Goal: Information Seeking & Learning: Learn about a topic

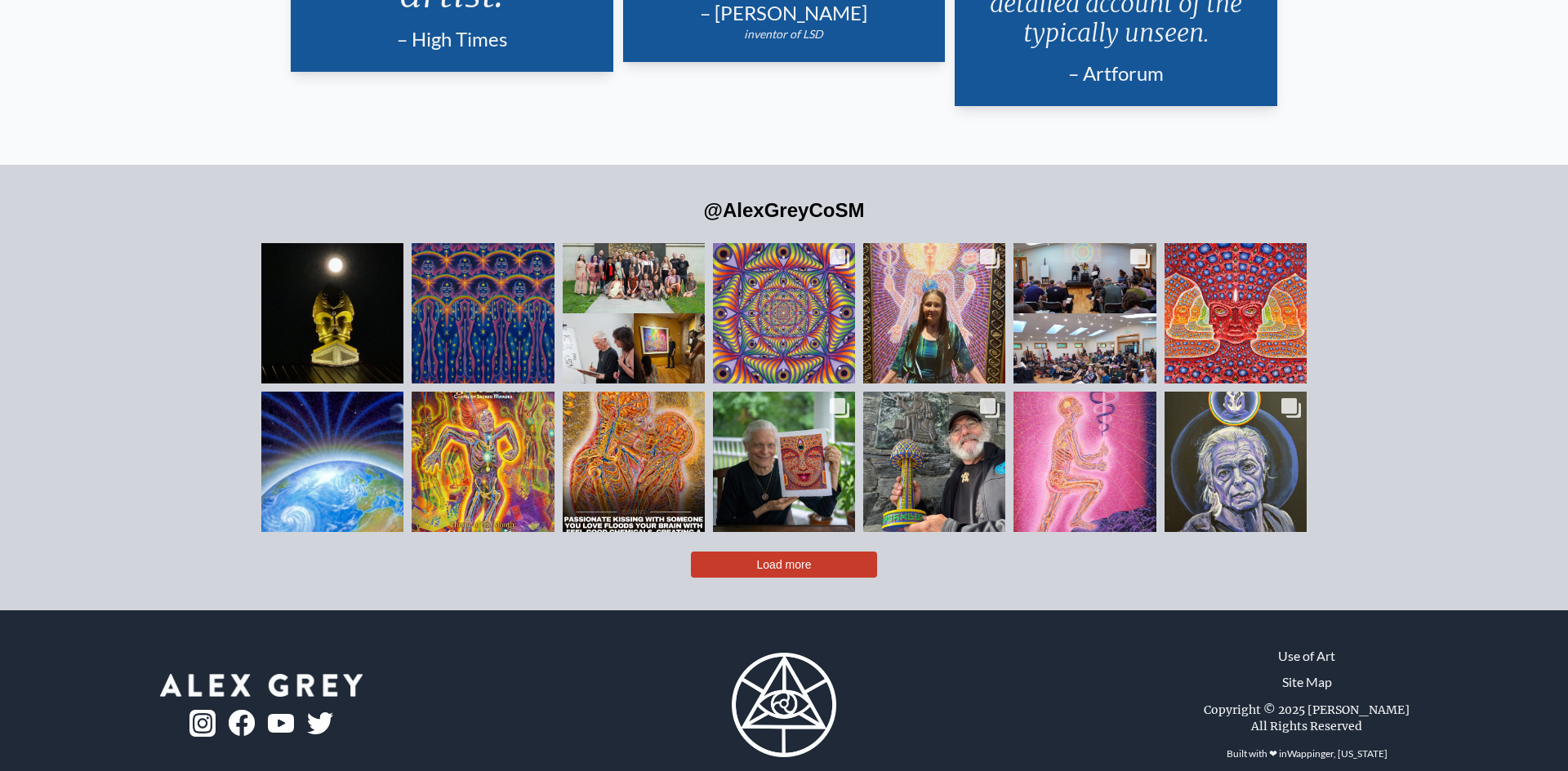
scroll to position [4054, 0]
click at [1311, 646] on link "Use of Art" at bounding box center [1306, 655] width 57 height 19
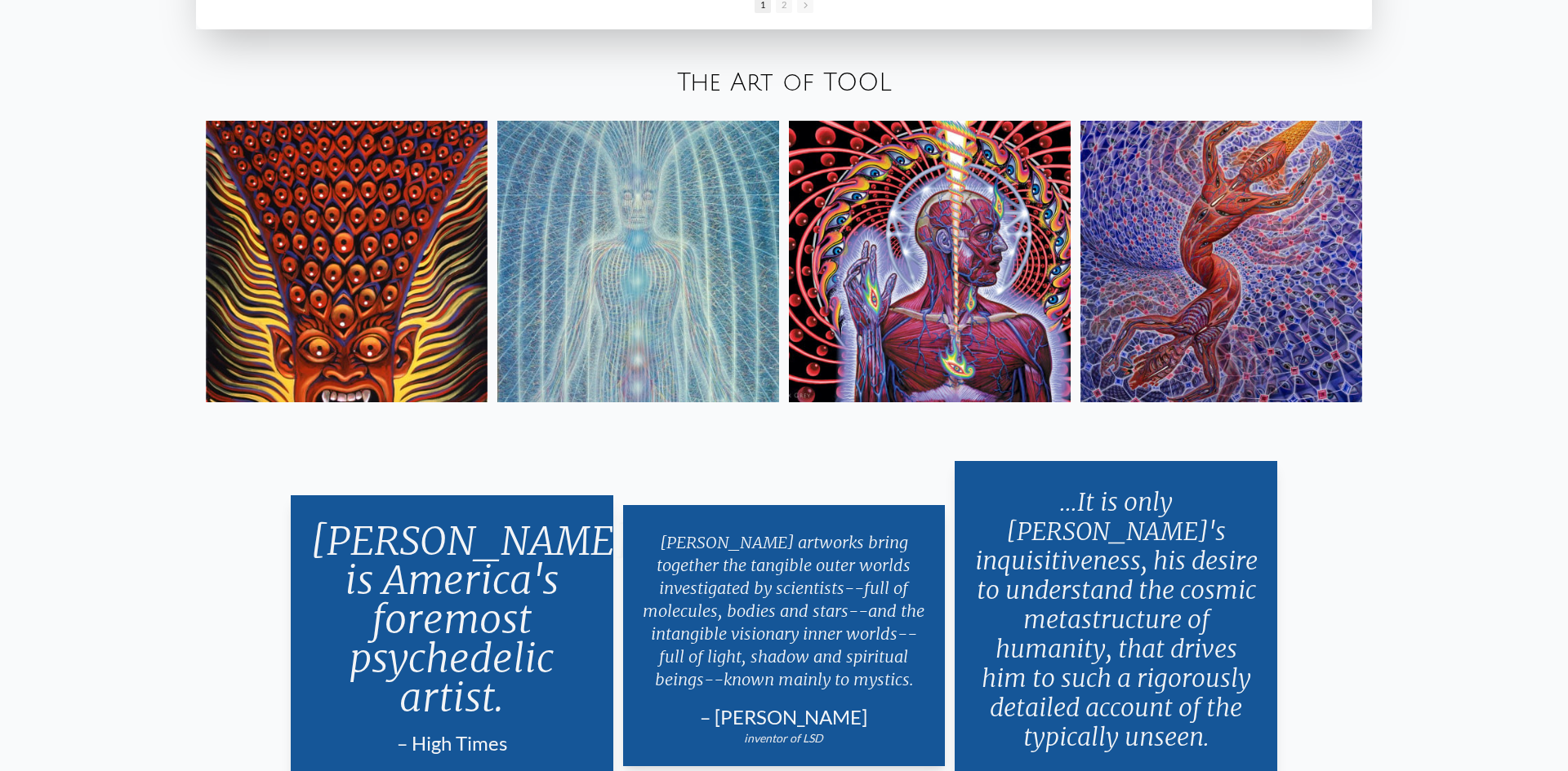
scroll to position [3635, 0]
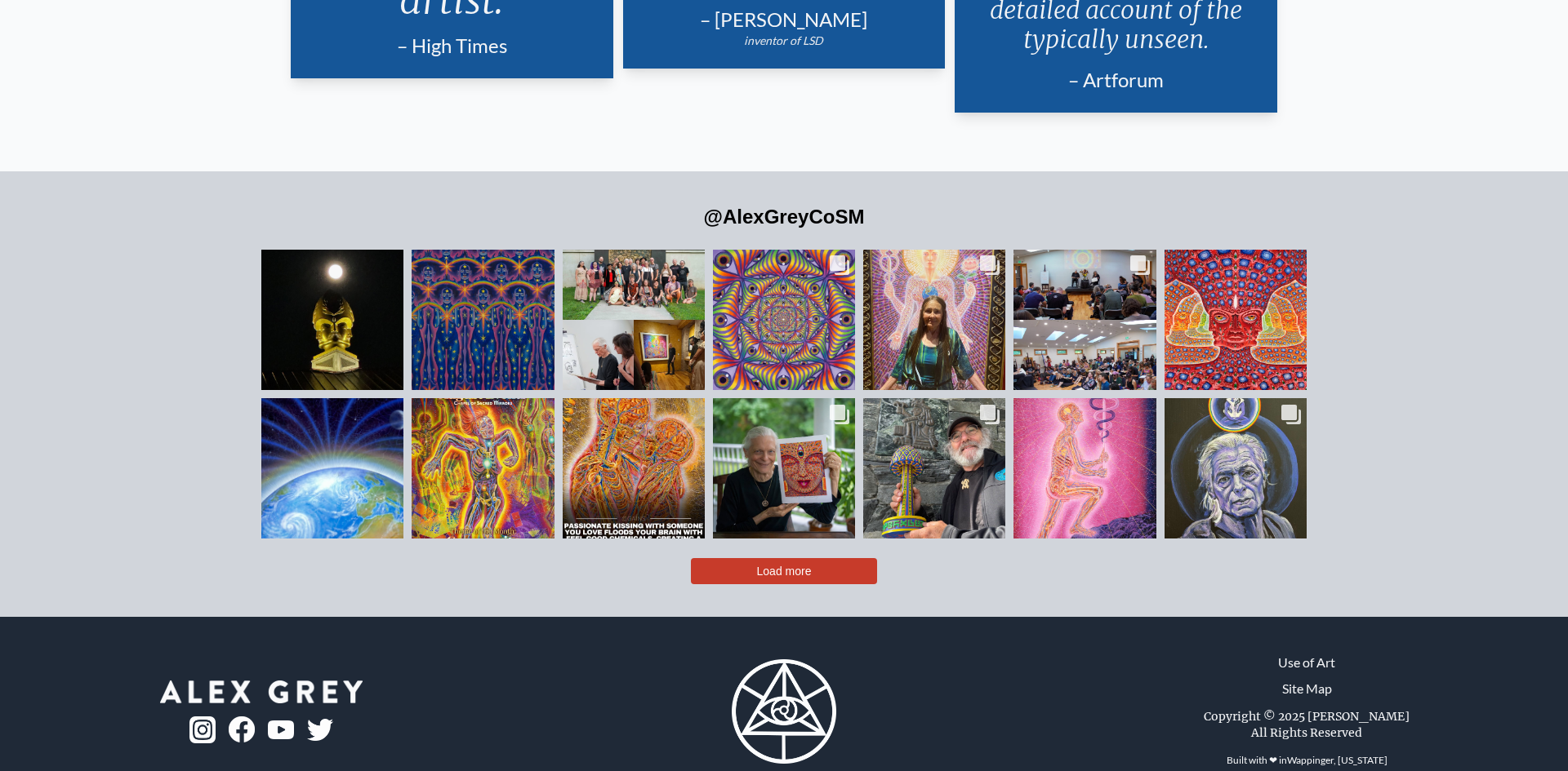
scroll to position [4054, 0]
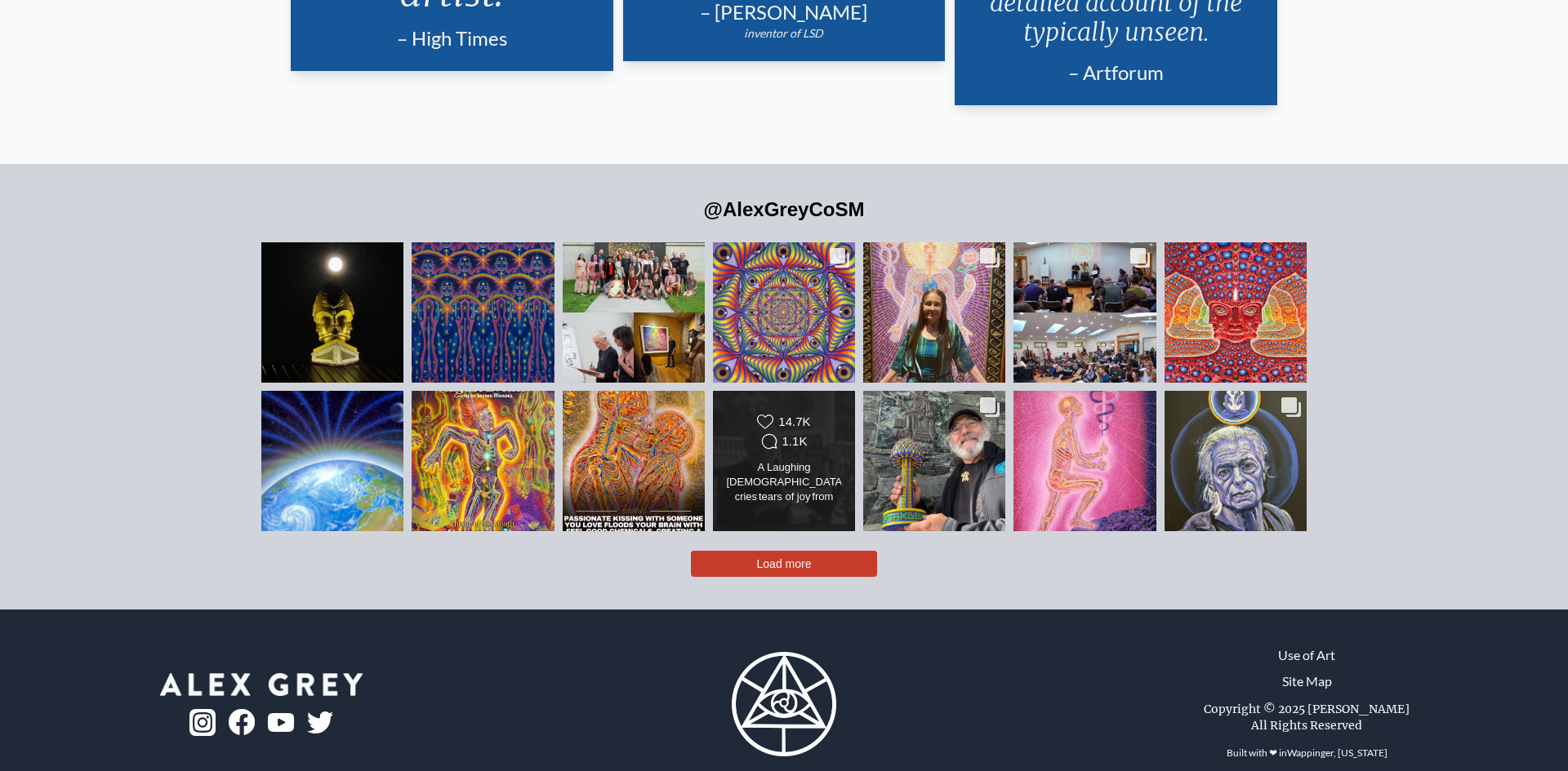
click at [761, 557] on span "Load more" at bounding box center [784, 564] width 55 height 13
click at [791, 527] on img at bounding box center [783, 461] width 144 height 192
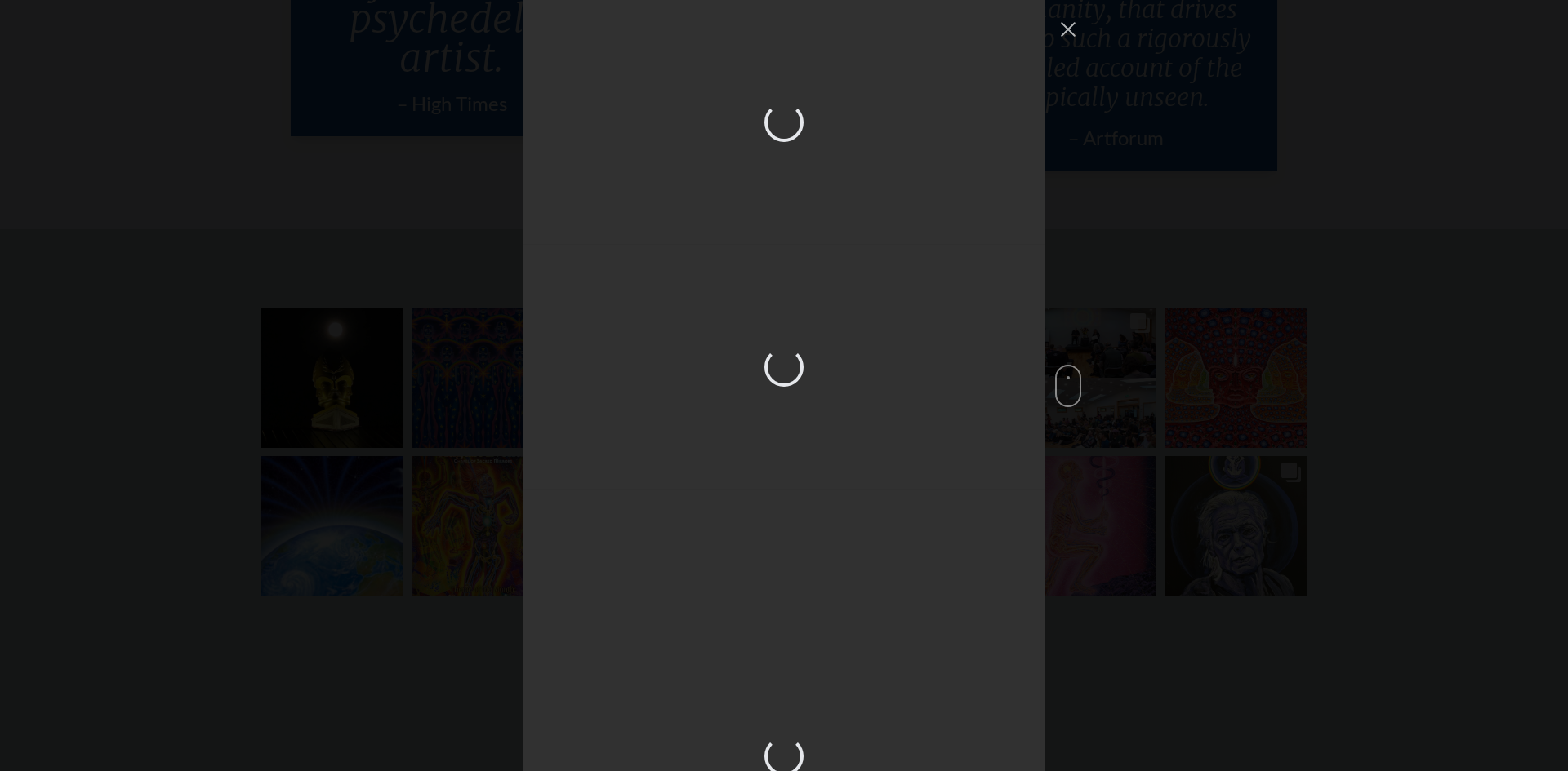
scroll to position [2979, 0]
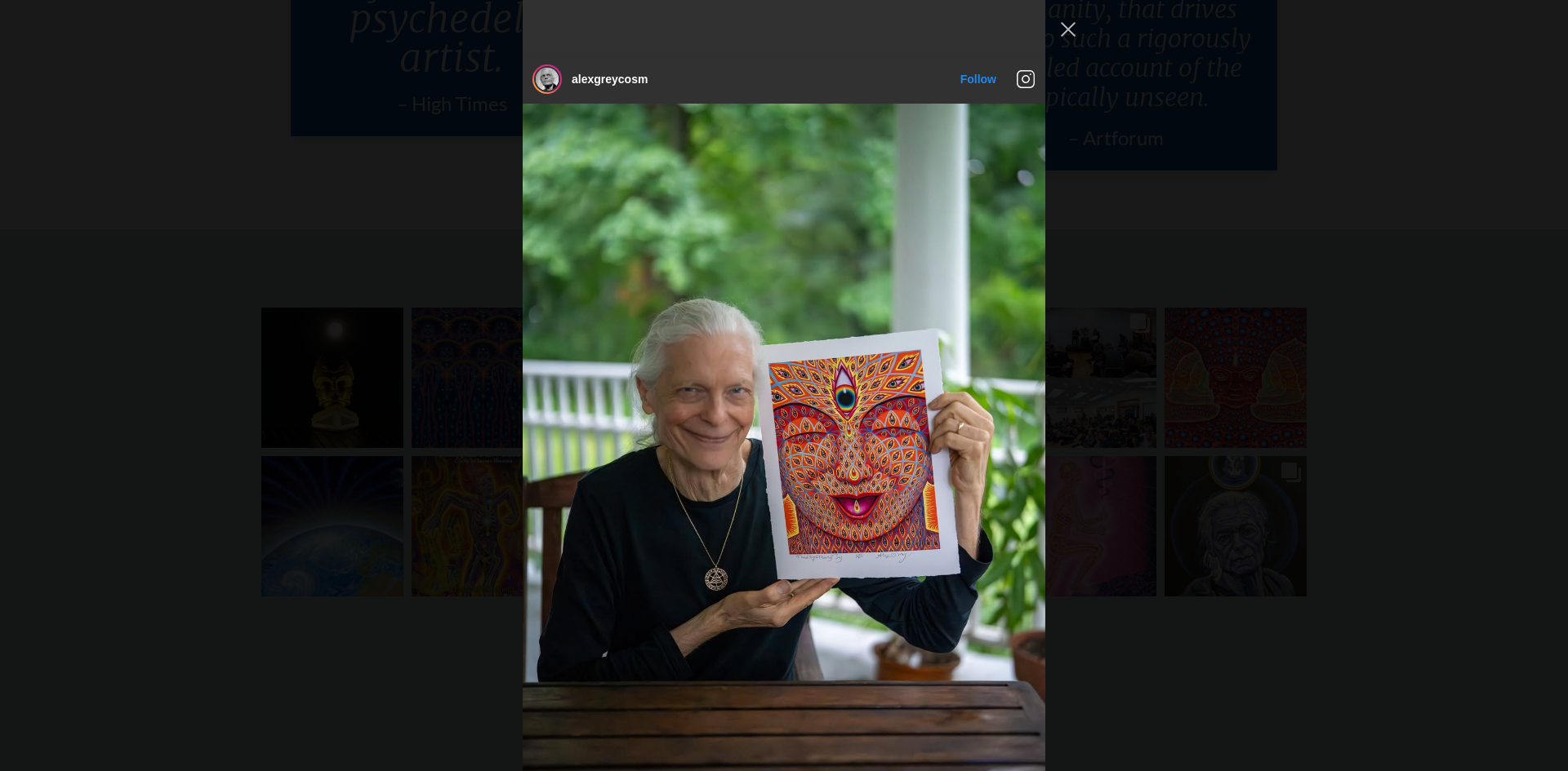
click at [1064, 391] on span "Instagram Feed popup" at bounding box center [1067, 386] width 26 height 42
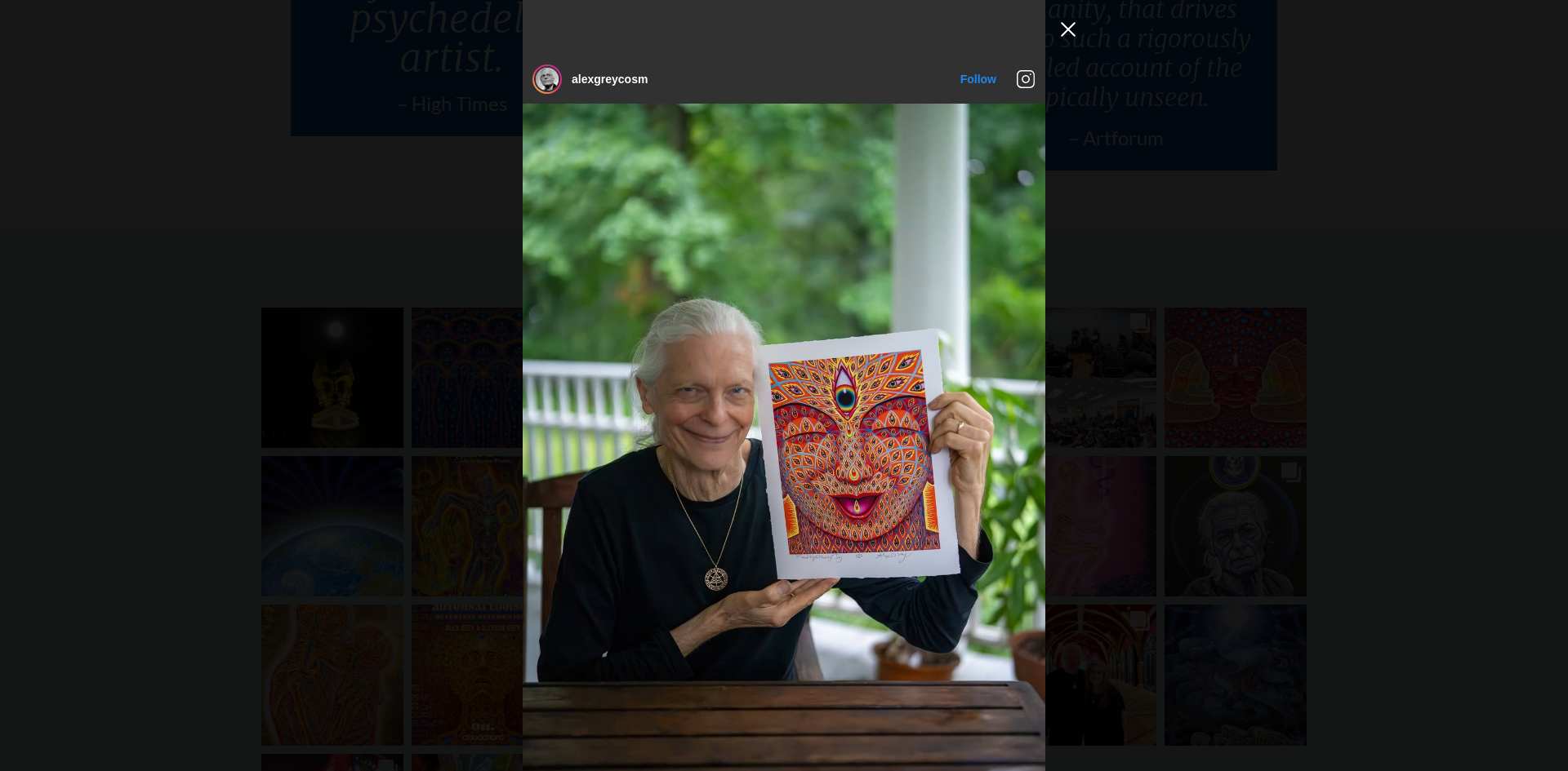
click at [1065, 21] on button "Close Instagram Feed Popup" at bounding box center [1067, 29] width 26 height 26
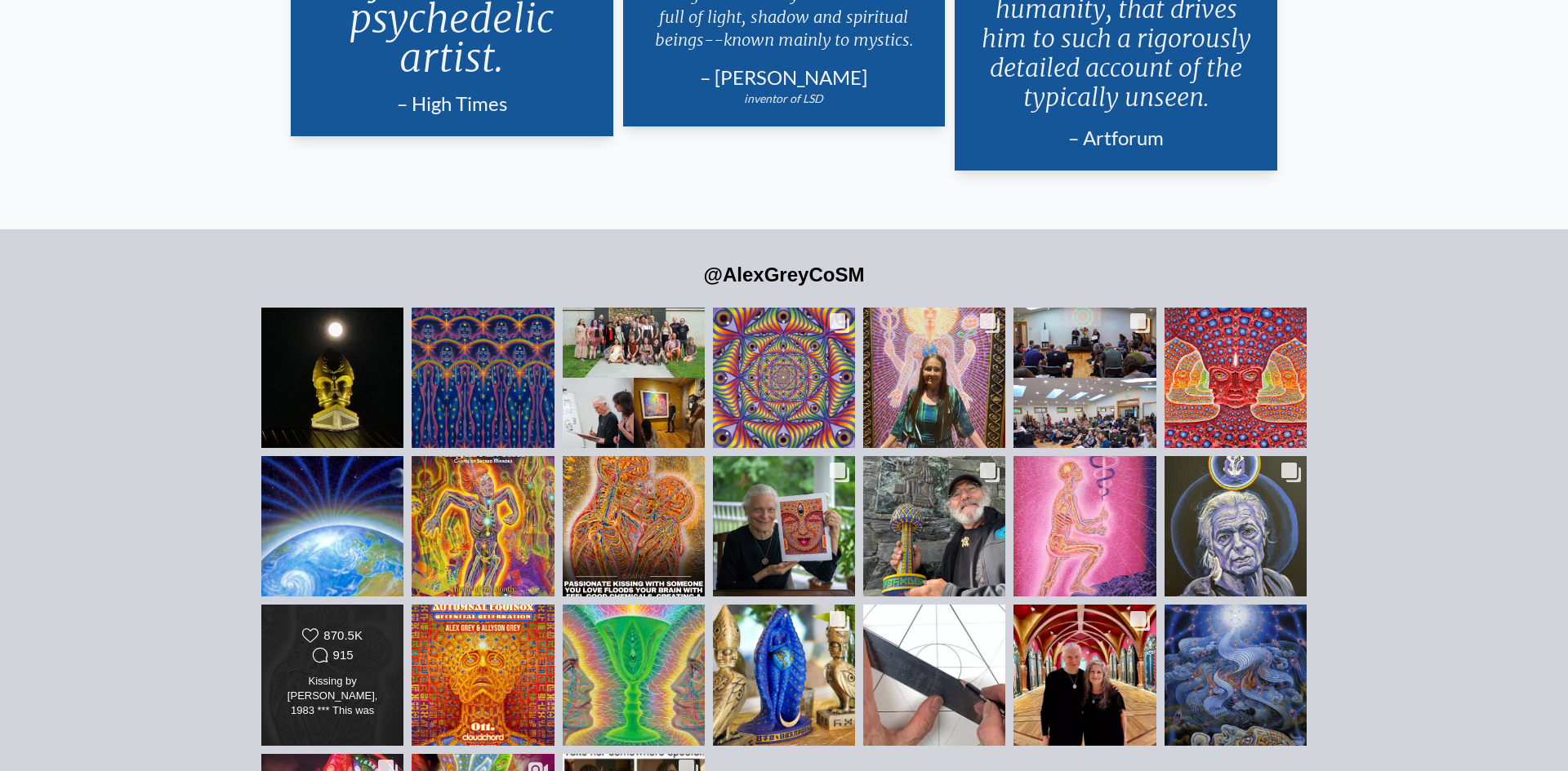
click at [355, 647] on div "Comments Count 915" at bounding box center [331, 655] width 57 height 16
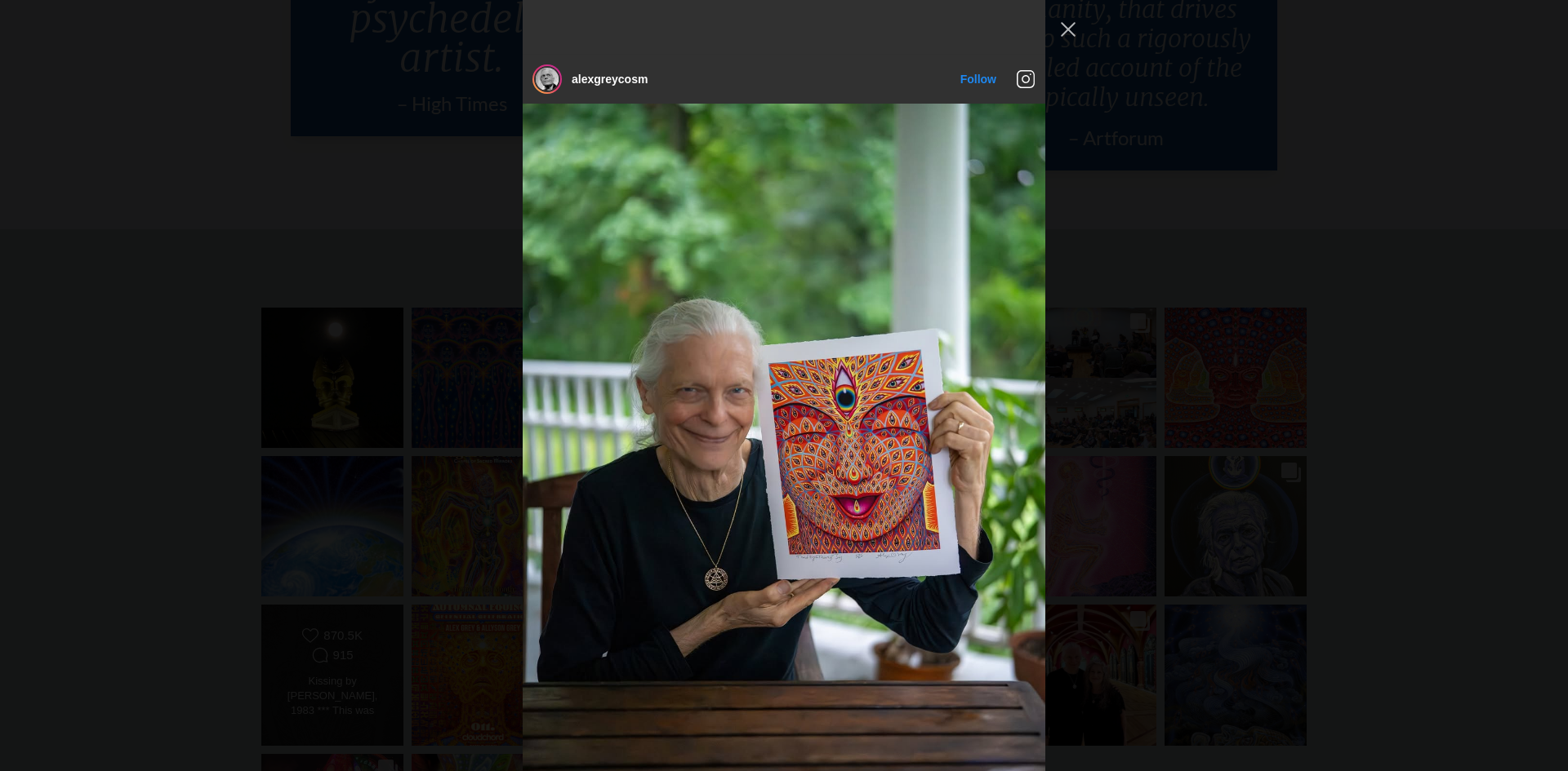
scroll to position [6267, 0]
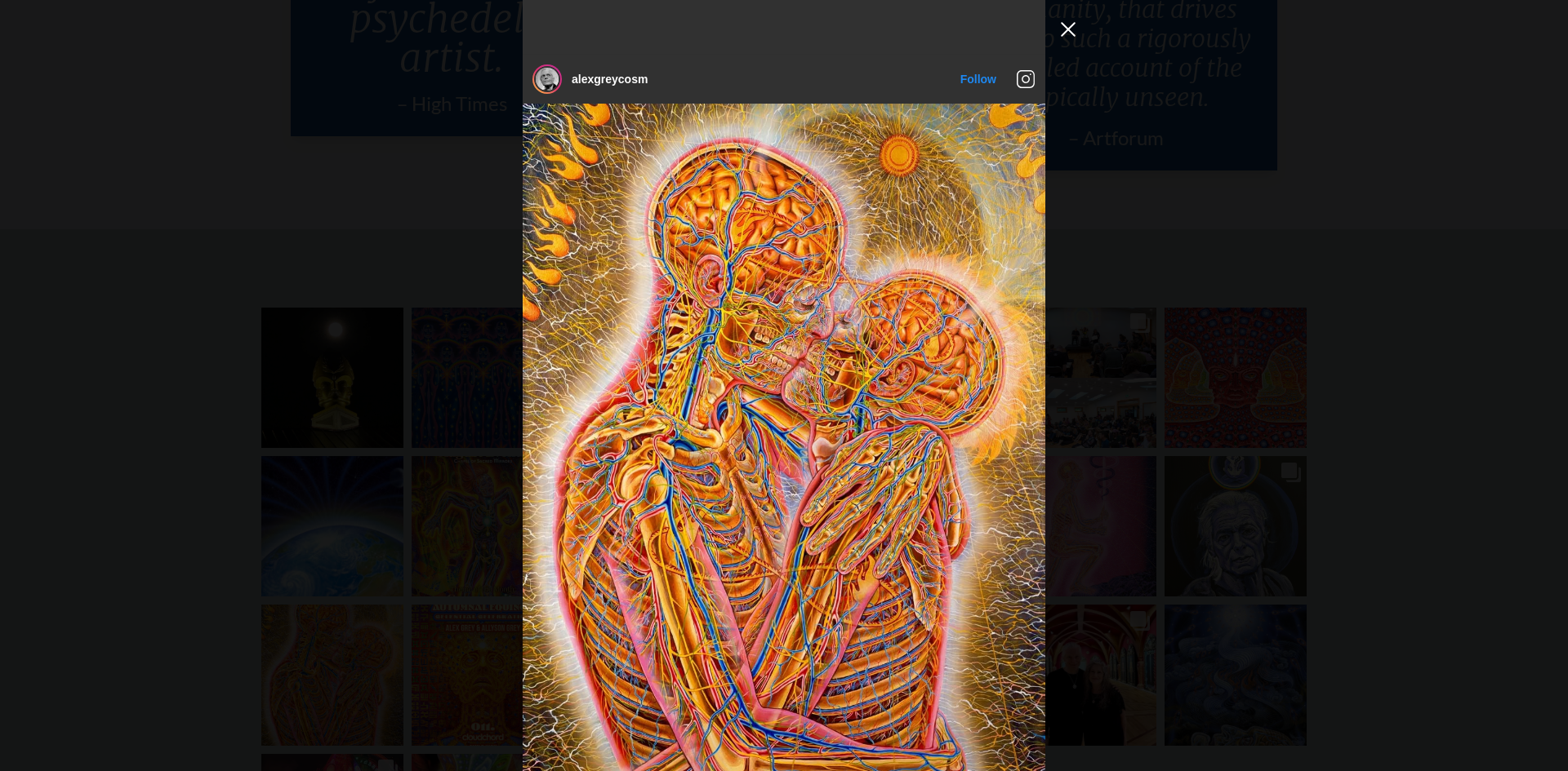
click at [1070, 27] on button "Close Instagram Feed Popup" at bounding box center [1067, 29] width 26 height 26
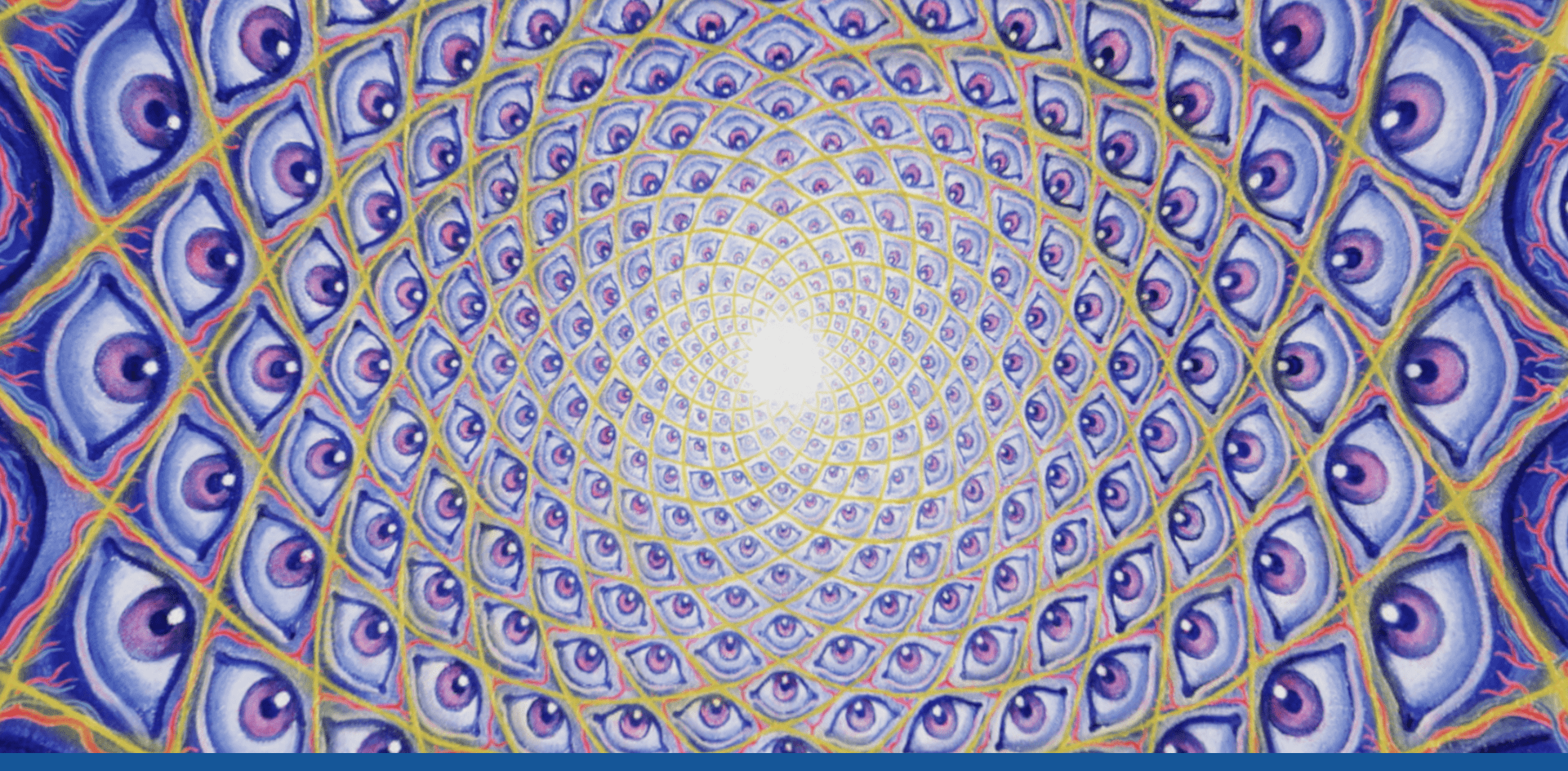
scroll to position [0, 0]
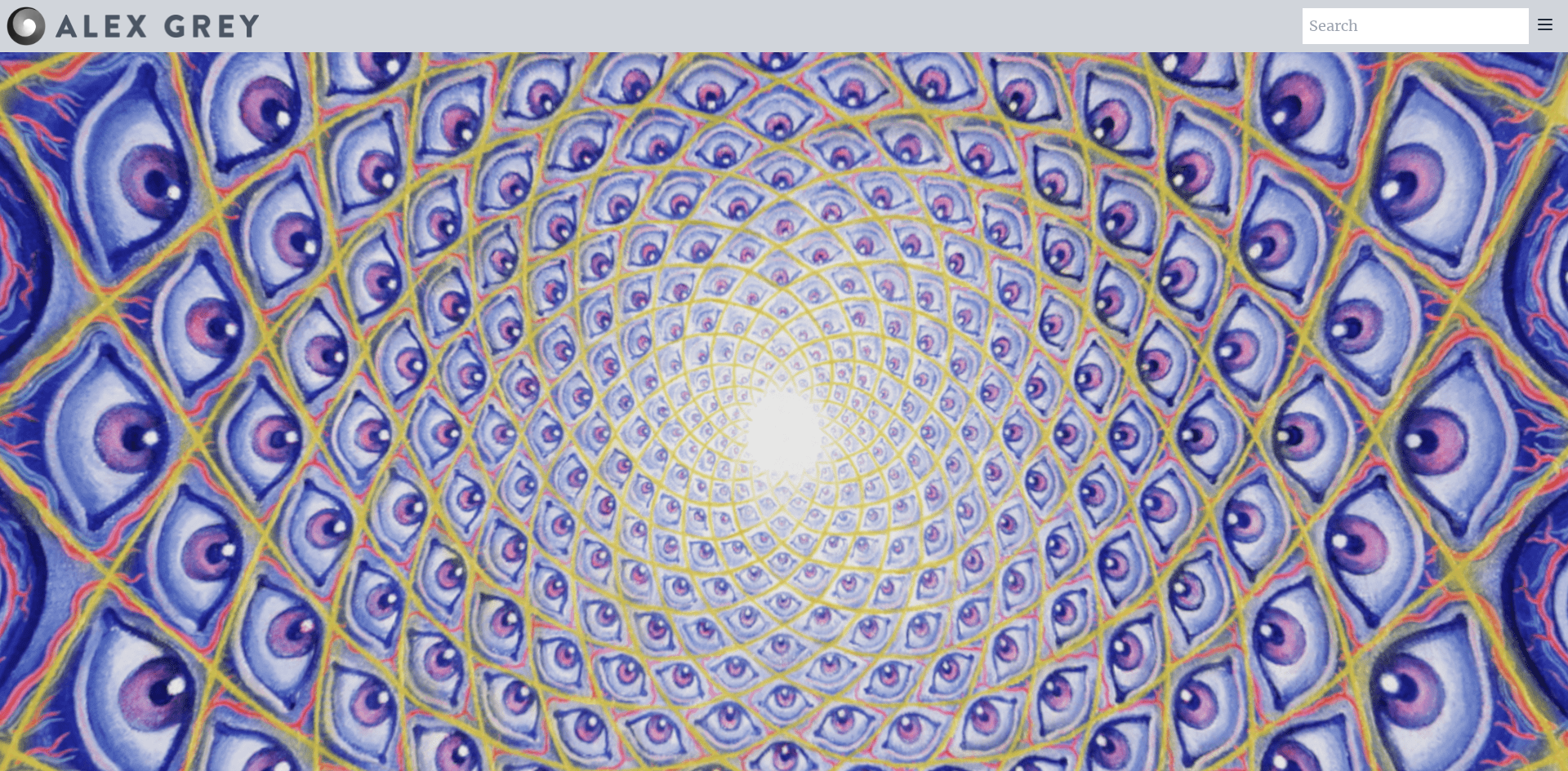
click at [1155, 438] on video "Your browser does not support the video tag." at bounding box center [783, 438] width 1633 height 918
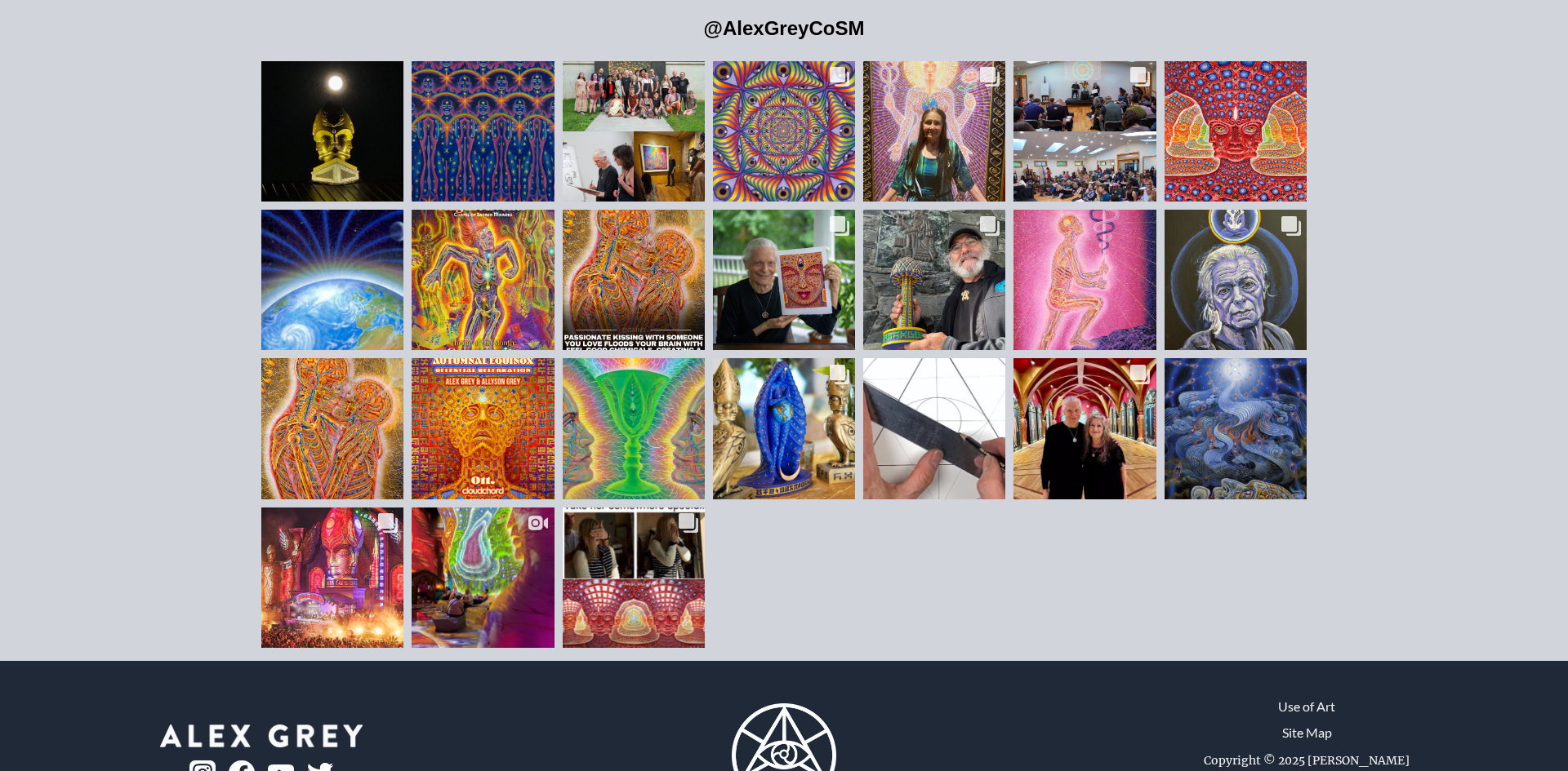
scroll to position [4286, 0]
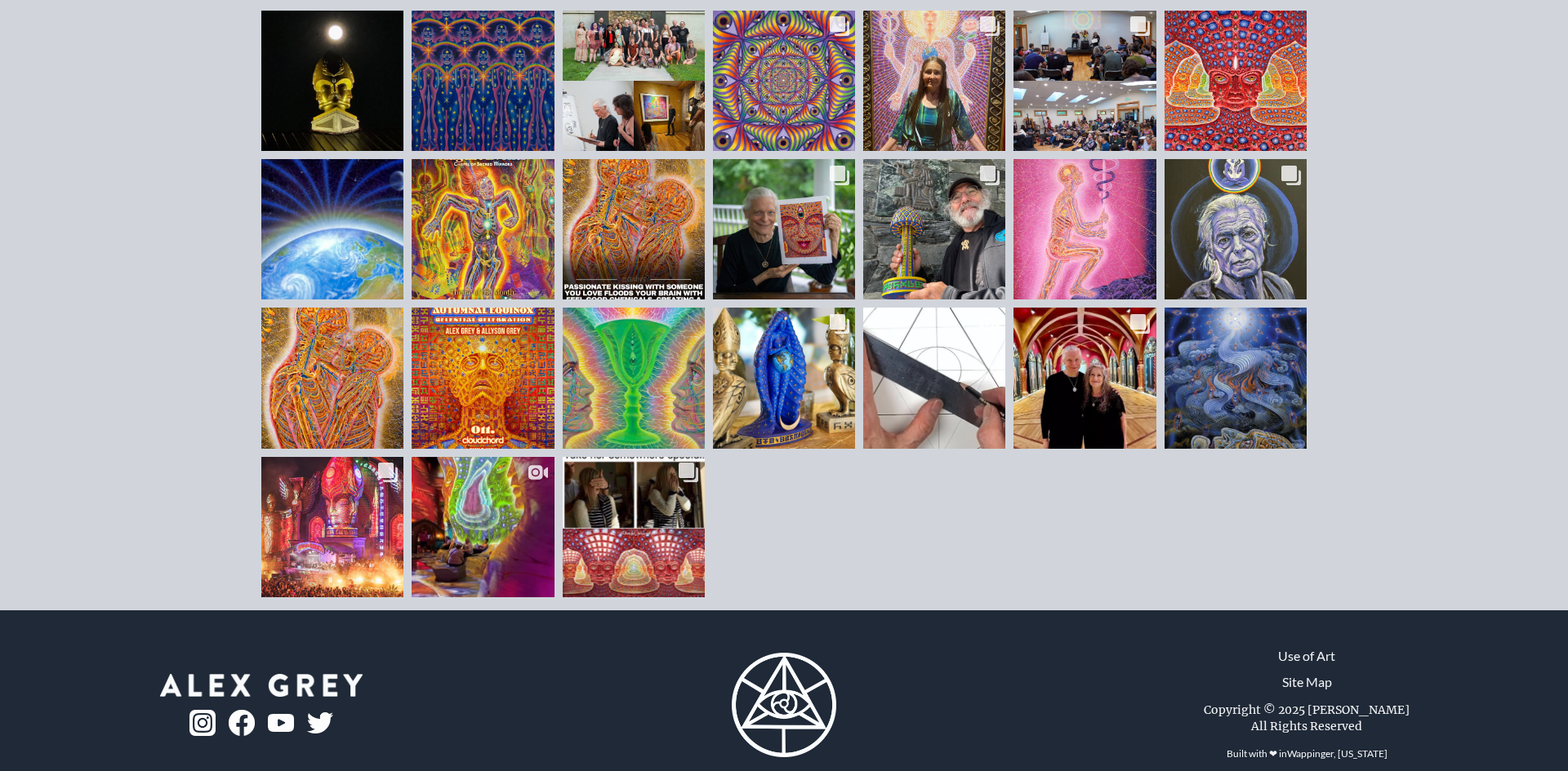
click at [1309, 646] on link "Use of Art" at bounding box center [1306, 655] width 57 height 19
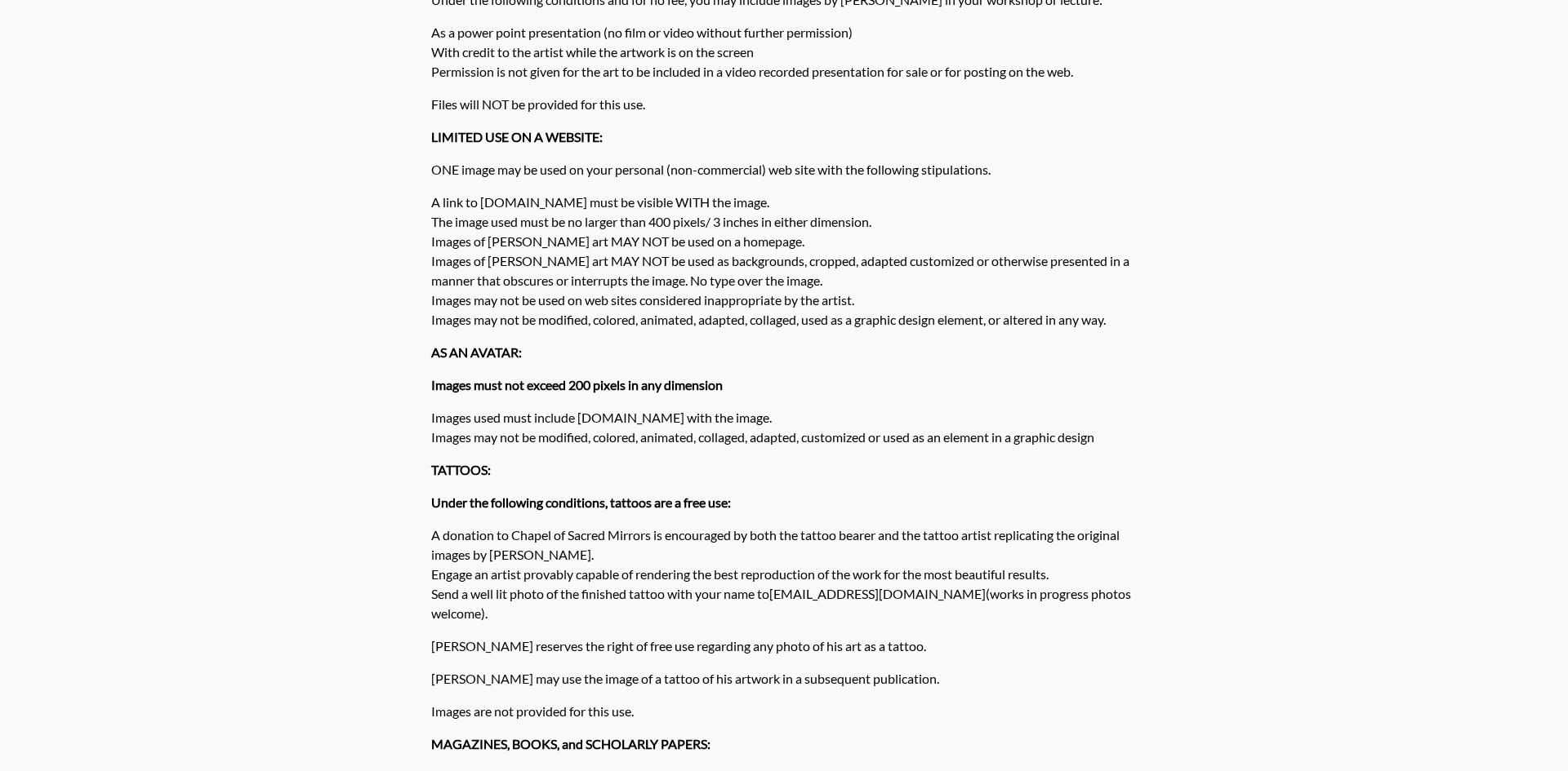
scroll to position [424, 0]
